Goal: Navigation & Orientation: Find specific page/section

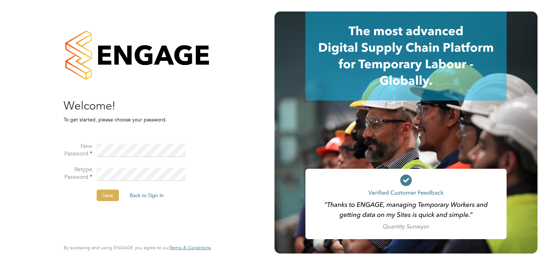
click at [108, 192] on button "Save" at bounding box center [108, 195] width 22 height 11
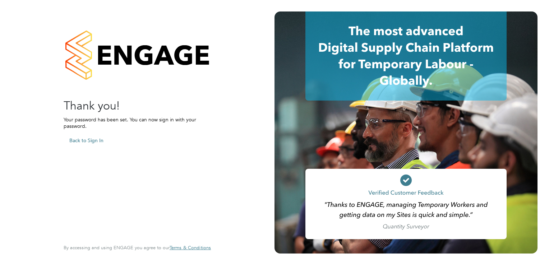
click at [94, 138] on button "Back to Sign In" at bounding box center [87, 140] width 46 height 11
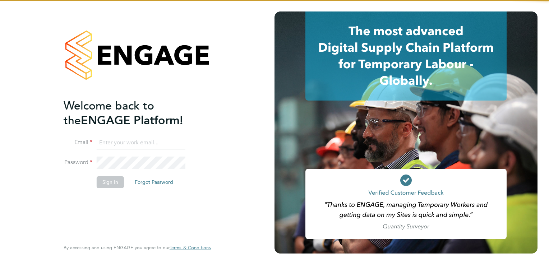
type input "tommy.hunt@trevettgroup.com"
click at [121, 136] on ng-template "Welcome back to the ENGAGE Platform! Email tommy.hunt@trevettgroup.com Password…" at bounding box center [134, 146] width 140 height 97
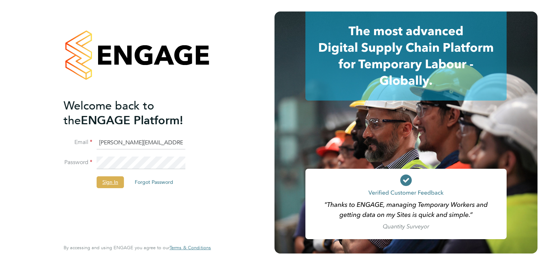
click at [107, 181] on button "Sign In" at bounding box center [110, 181] width 27 height 11
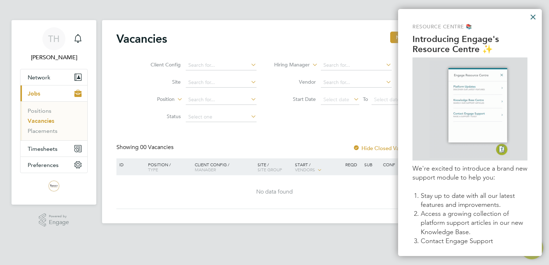
click at [535, 17] on button "×" at bounding box center [532, 16] width 7 height 11
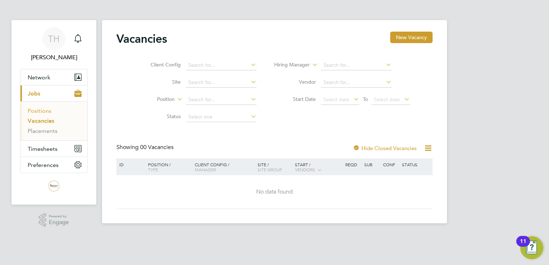
click at [46, 110] on link "Positions" at bounding box center [40, 110] width 24 height 7
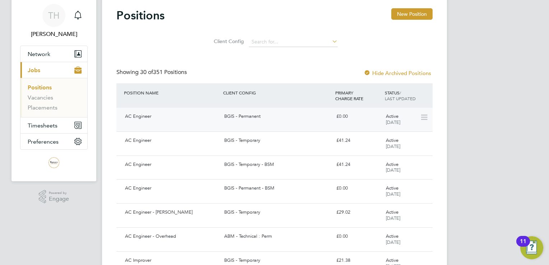
scroll to position [36, 0]
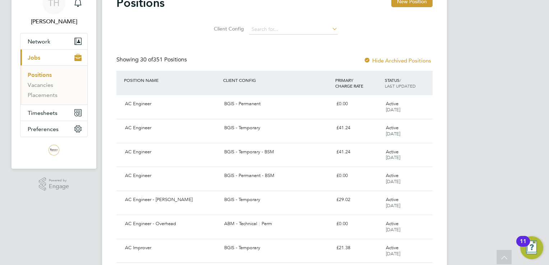
click at [53, 88] on li "Vacancies" at bounding box center [55, 87] width 54 height 10
click at [46, 86] on link "Vacancies" at bounding box center [41, 85] width 26 height 7
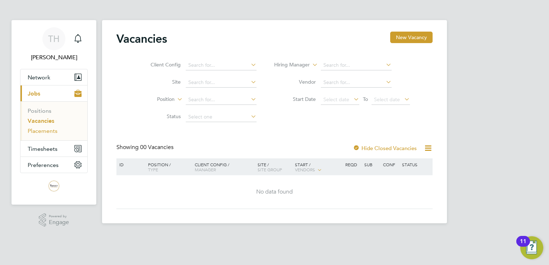
click at [47, 132] on link "Placements" at bounding box center [43, 131] width 30 height 7
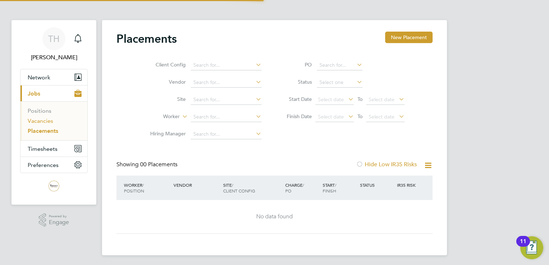
click at [50, 118] on link "Vacancies" at bounding box center [41, 120] width 26 height 7
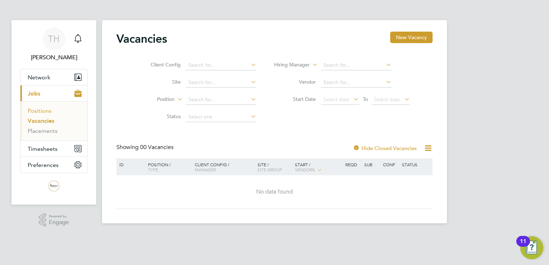
click at [49, 111] on link "Positions" at bounding box center [40, 110] width 24 height 7
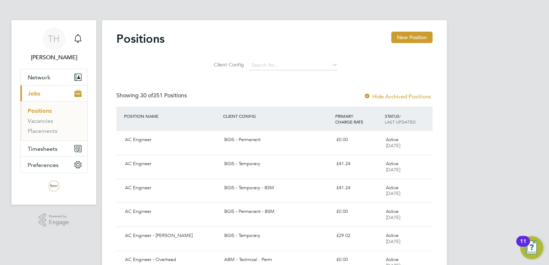
click at [53, 120] on li "Vacancies" at bounding box center [55, 122] width 54 height 10
click at [44, 122] on link "Vacancies" at bounding box center [41, 120] width 26 height 7
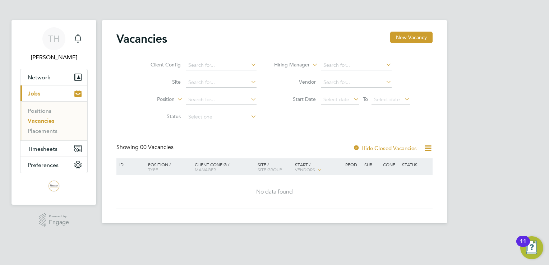
click at [375, 149] on label "Hide Closed Vacancies" at bounding box center [385, 148] width 64 height 7
click at [259, 23] on div "Vacancies New Vacancy Client Config Site Position Status Hiring Manager Vendor …" at bounding box center [274, 121] width 345 height 203
click at [288, 27] on div "Vacancies New Vacancy Client Config Site Position Status Hiring Manager Vendor …" at bounding box center [274, 121] width 345 height 203
click at [237, 65] on input at bounding box center [221, 65] width 71 height 10
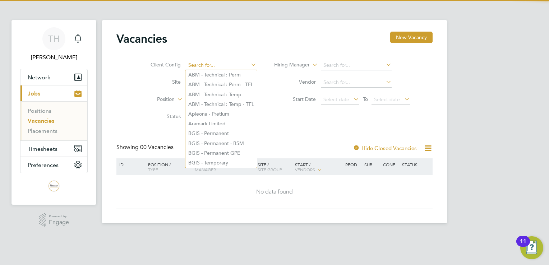
click at [237, 65] on input at bounding box center [221, 65] width 71 height 10
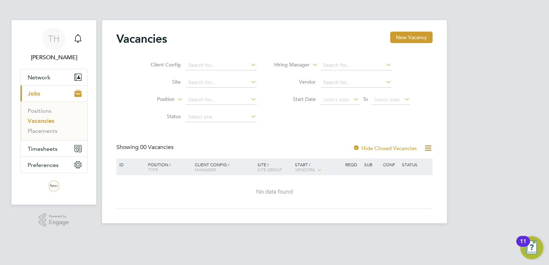
click at [279, 48] on div "Vacancies New Vacancy" at bounding box center [274, 43] width 316 height 22
click at [47, 112] on link "Positions" at bounding box center [40, 110] width 24 height 7
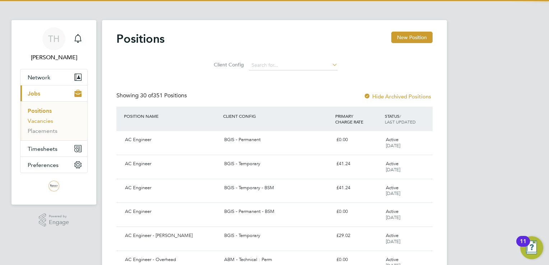
click at [50, 119] on link "Vacancies" at bounding box center [41, 120] width 26 height 7
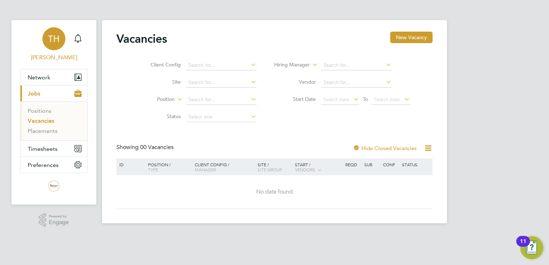
click at [62, 54] on span "Tommy Hunt" at bounding box center [54, 57] width 68 height 9
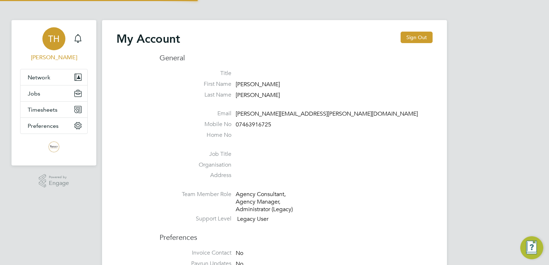
type input "[PERSON_NAME][EMAIL_ADDRESS][PERSON_NAME][DOMAIN_NAME]"
click at [424, 36] on button "Sign Out" at bounding box center [416, 37] width 32 height 11
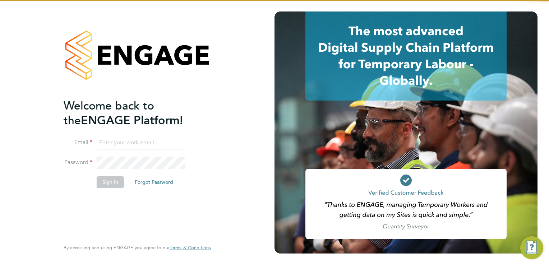
type input "tommy.hunt@trevettgroup.com"
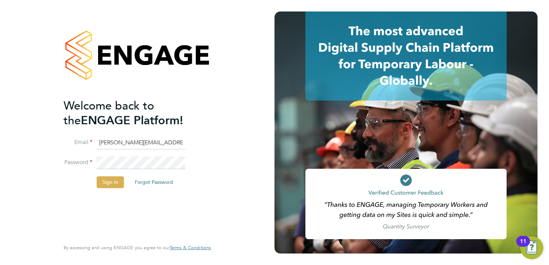
click at [101, 184] on button "Sign In" at bounding box center [110, 181] width 27 height 11
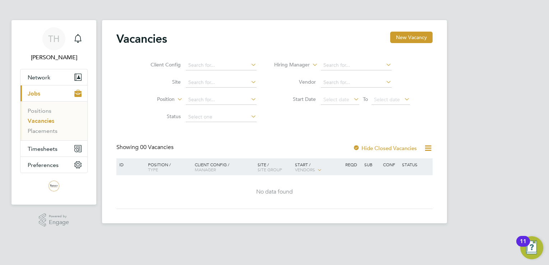
click at [273, 48] on div "Vacancies New Vacancy" at bounding box center [274, 43] width 316 height 22
click at [44, 116] on li "Positions" at bounding box center [55, 112] width 54 height 10
click at [45, 114] on link "Positions" at bounding box center [40, 110] width 24 height 7
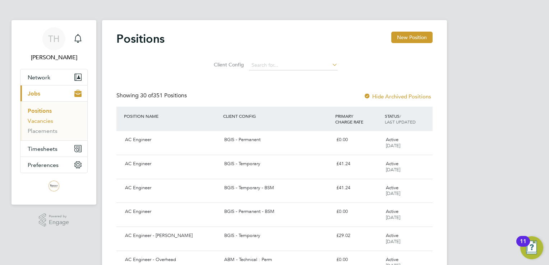
click at [43, 120] on link "Vacancies" at bounding box center [41, 120] width 26 height 7
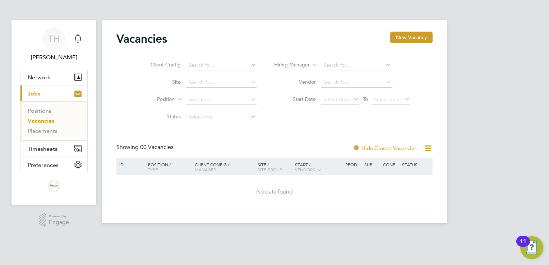
click at [532, 247] on img "Open Resource Center, 11 new notifications" at bounding box center [531, 247] width 23 height 23
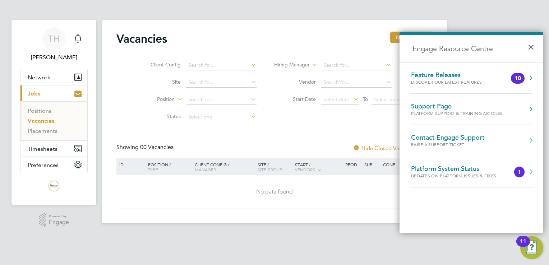
click at [316, 46] on div "Vacancies New Vacancy" at bounding box center [274, 43] width 316 height 22
click at [531, 45] on button "×" at bounding box center [532, 45] width 10 height 16
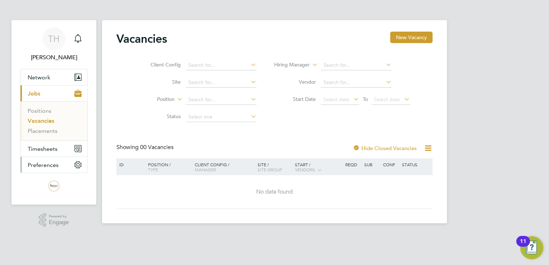
click at [62, 166] on button "Preferences" at bounding box center [53, 165] width 67 height 16
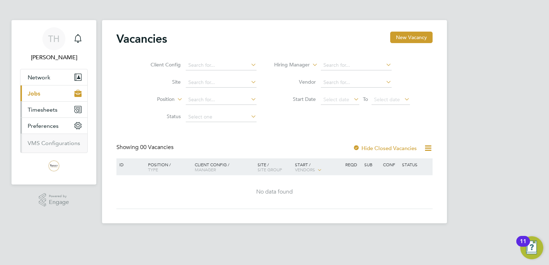
click at [58, 108] on button "Timesheets" at bounding box center [53, 110] width 67 height 16
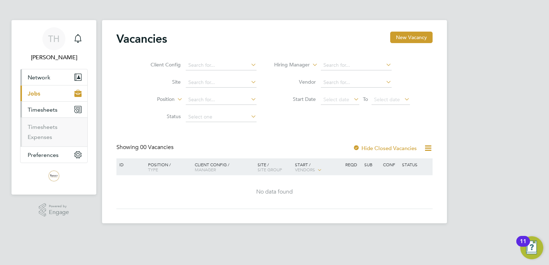
click at [65, 75] on button "Network" at bounding box center [53, 77] width 67 height 16
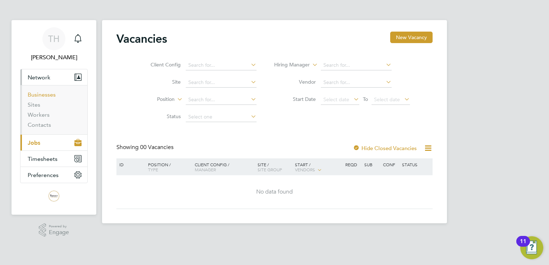
click at [44, 95] on link "Businesses" at bounding box center [42, 94] width 28 height 7
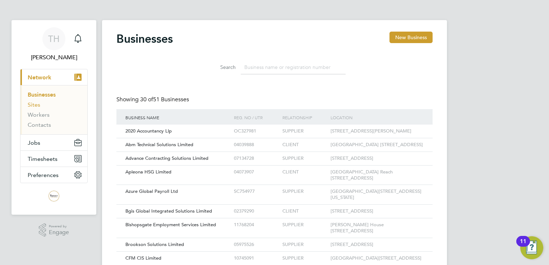
click at [34, 104] on link "Sites" at bounding box center [34, 104] width 13 height 7
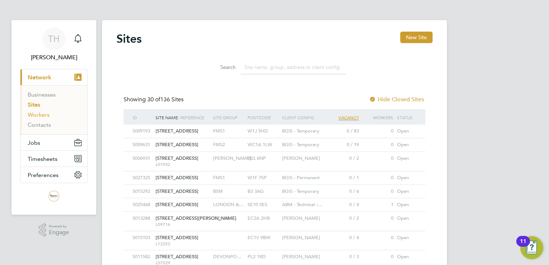
click at [41, 116] on link "Workers" at bounding box center [39, 114] width 22 height 7
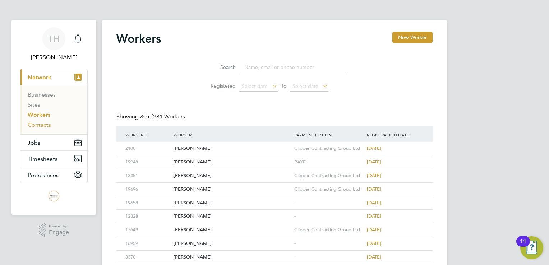
click at [46, 123] on link "Contacts" at bounding box center [39, 124] width 23 height 7
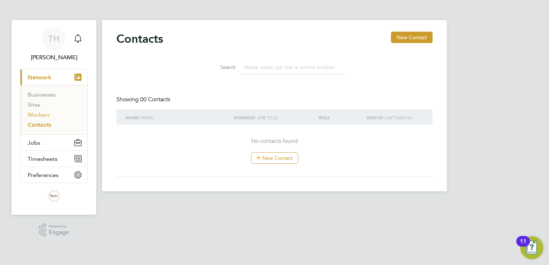
click at [46, 117] on link "Workers" at bounding box center [39, 114] width 22 height 7
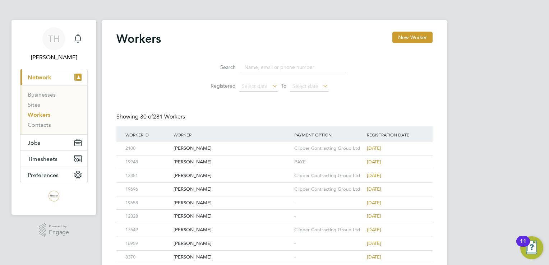
click at [44, 106] on li "Sites" at bounding box center [55, 106] width 54 height 10
click at [39, 106] on link "Sites" at bounding box center [34, 104] width 13 height 7
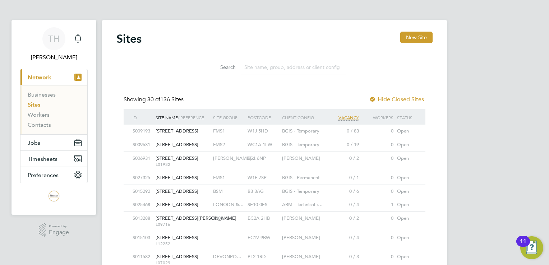
click at [189, 156] on span "[STREET_ADDRESS]" at bounding box center [177, 158] width 43 height 6
click at [38, 143] on span "Jobs" at bounding box center [34, 142] width 13 height 7
click at [42, 140] on button "Jobs" at bounding box center [53, 143] width 67 height 16
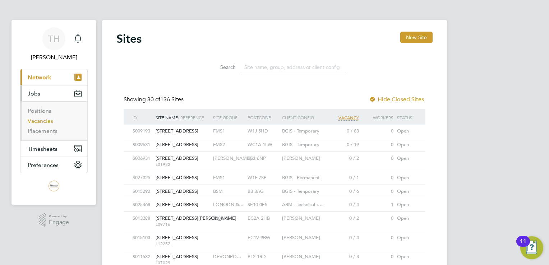
click at [47, 121] on link "Vacancies" at bounding box center [41, 120] width 26 height 7
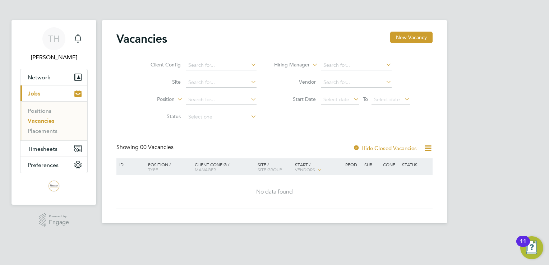
click at [277, 38] on div "Vacancies New Vacancy" at bounding box center [274, 43] width 316 height 22
